Goal: Information Seeking & Learning: Learn about a topic

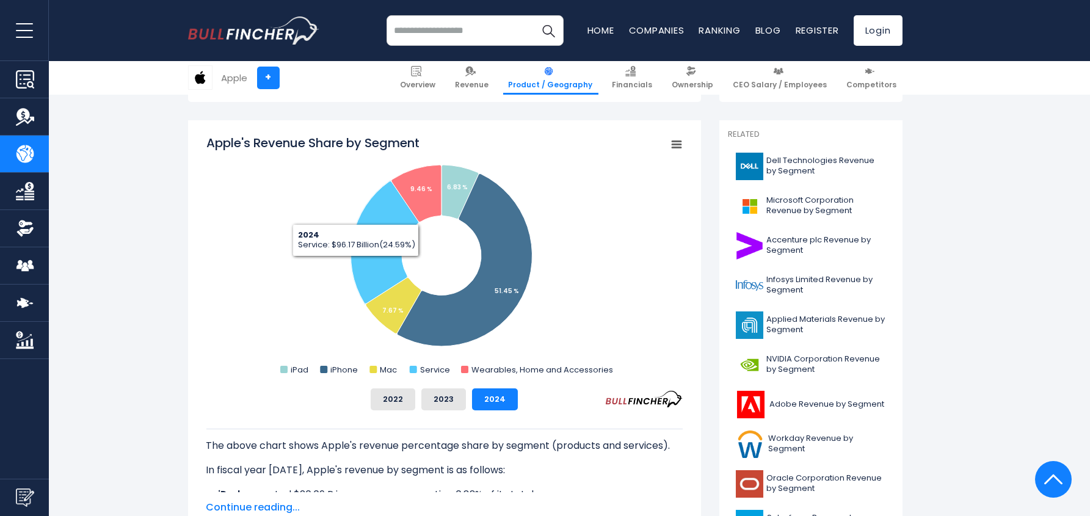
scroll to position [366, 0]
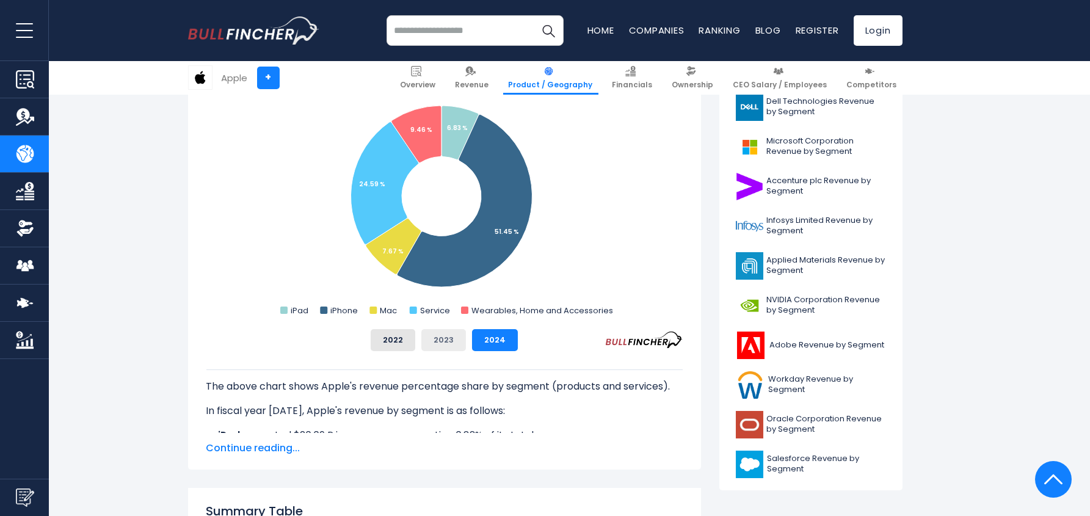
click at [436, 339] on button "2023" at bounding box center [443, 340] width 45 height 22
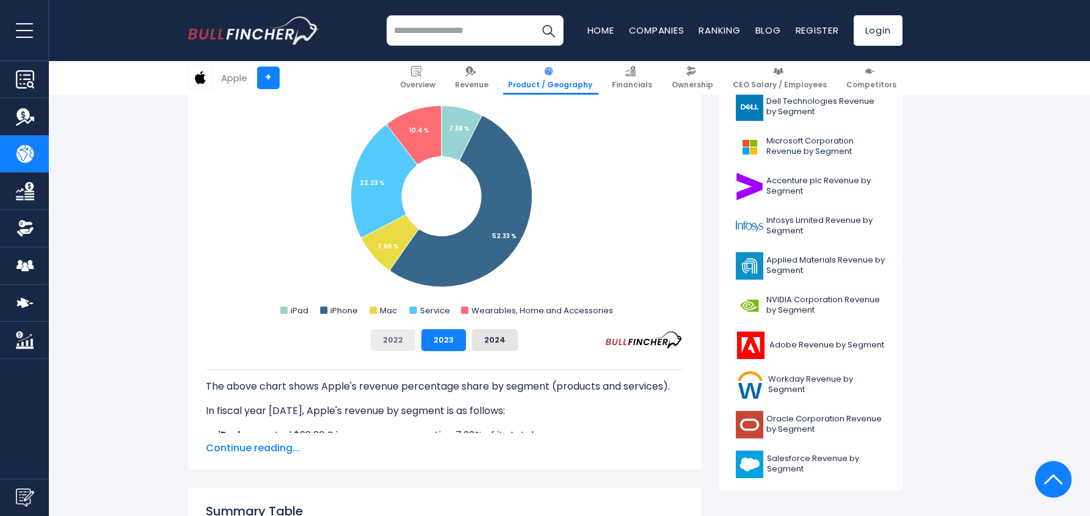
click at [391, 334] on button "2022" at bounding box center [393, 340] width 45 height 22
click at [513, 339] on button "2024" at bounding box center [495, 340] width 46 height 22
click at [386, 344] on button "2022" at bounding box center [393, 340] width 45 height 22
click at [432, 335] on button "2023" at bounding box center [443, 340] width 45 height 22
click at [497, 336] on button "2024" at bounding box center [495, 340] width 46 height 22
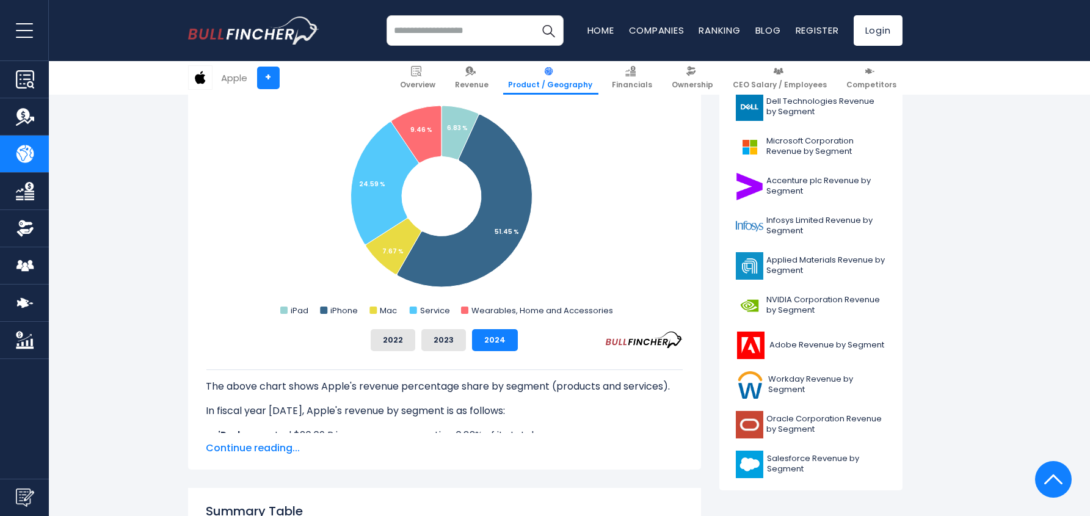
click at [427, 325] on div "Apple's Revenue Share by Segment Created with Highcharts 12.1.2 Chart context m…" at bounding box center [444, 213] width 476 height 276
click at [396, 329] on button "2022" at bounding box center [393, 340] width 45 height 22
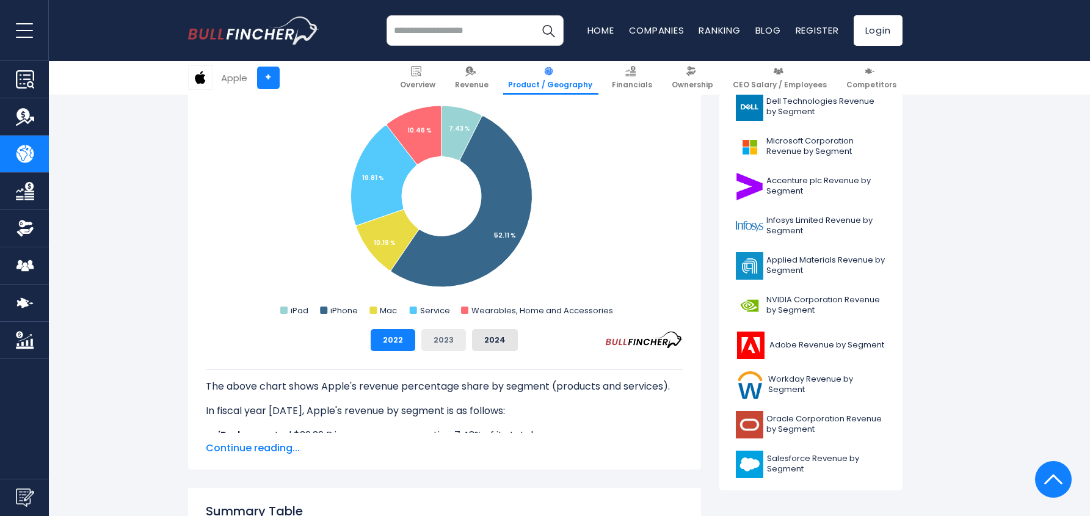
click at [450, 332] on button "2023" at bounding box center [443, 340] width 45 height 22
click at [499, 329] on button "2024" at bounding box center [495, 340] width 46 height 22
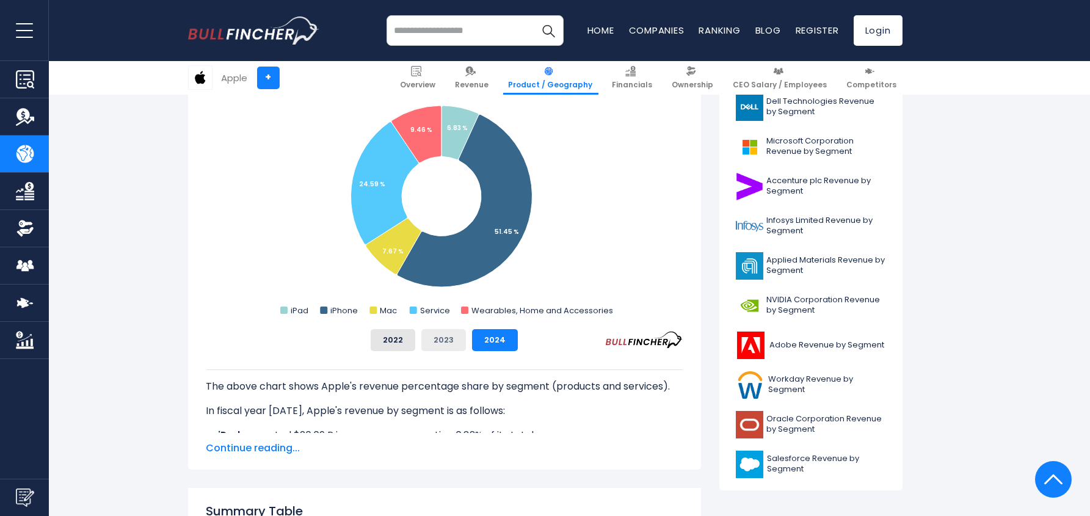
click at [453, 339] on button "2023" at bounding box center [443, 340] width 45 height 22
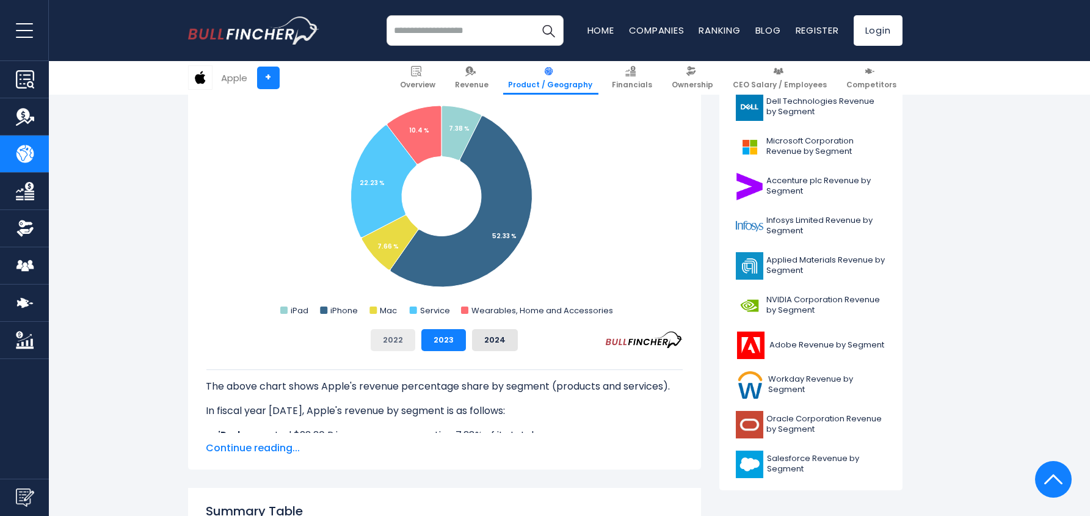
click at [410, 341] on button "2022" at bounding box center [393, 340] width 45 height 22
click at [436, 344] on button "2023" at bounding box center [443, 340] width 45 height 22
click at [493, 348] on button "2024" at bounding box center [495, 340] width 46 height 22
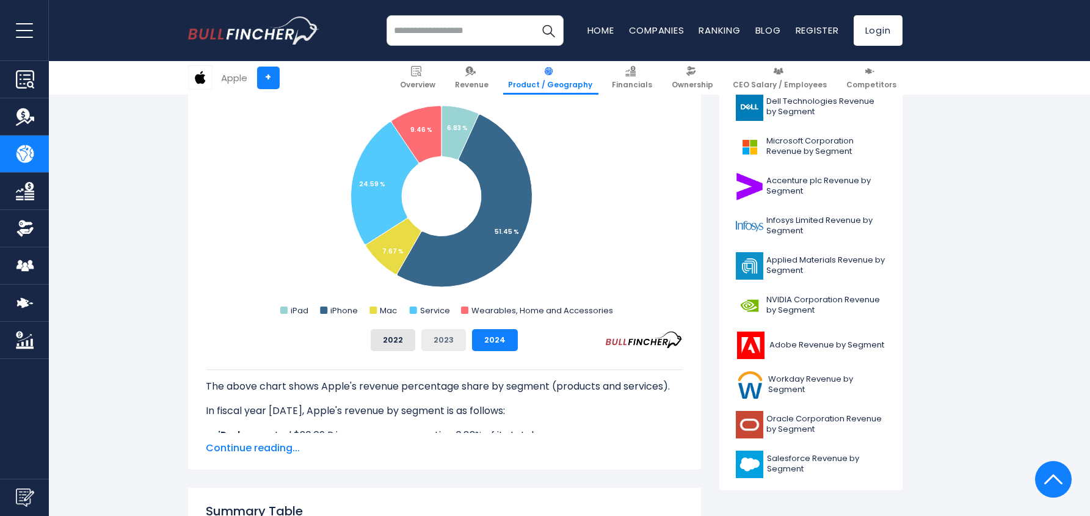
click at [445, 350] on button "2023" at bounding box center [443, 340] width 45 height 22
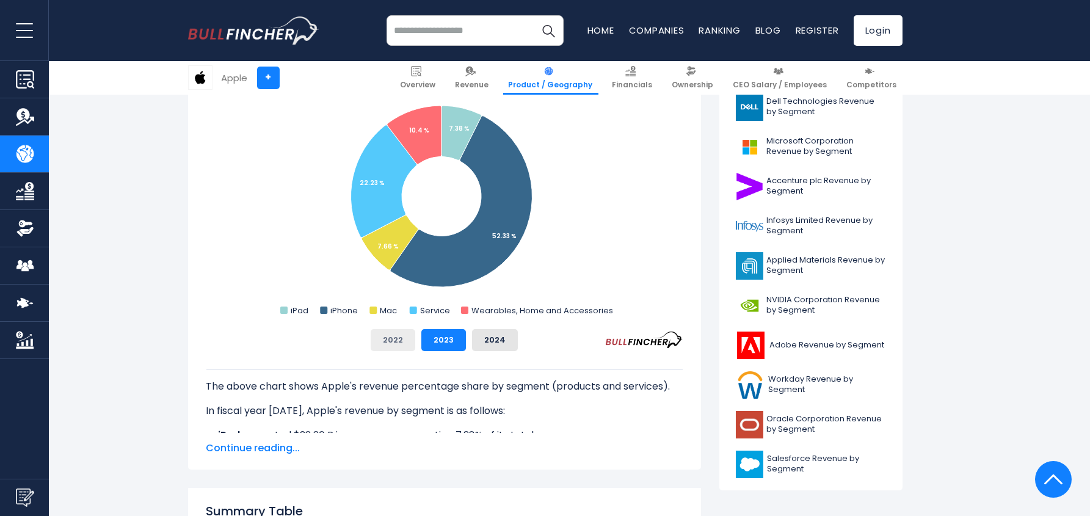
click at [408, 347] on button "2022" at bounding box center [393, 340] width 45 height 22
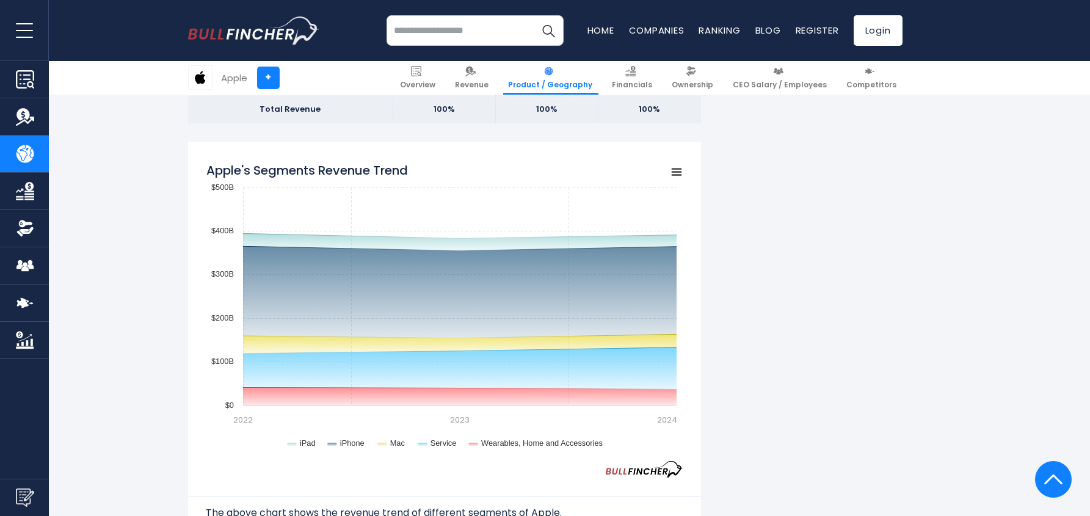
scroll to position [976, 0]
